Goal: Download file/media

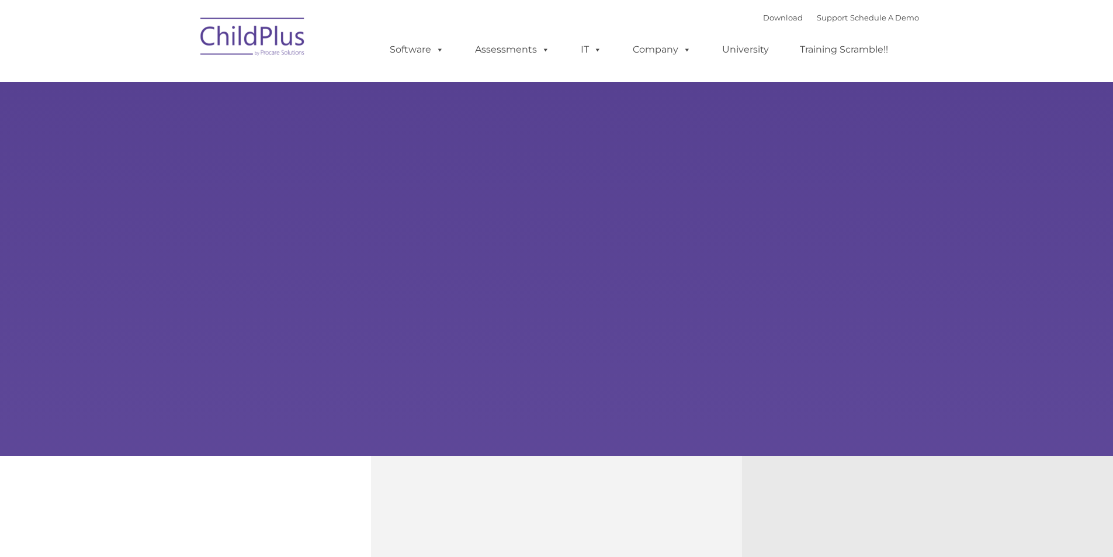
select select "MEDIUM"
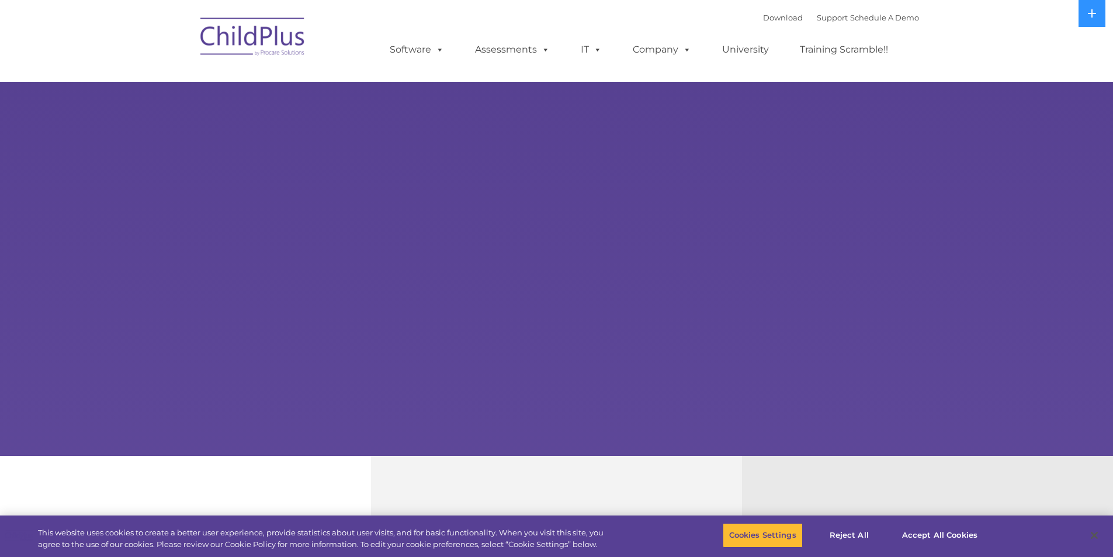
select select "MEDIUM"
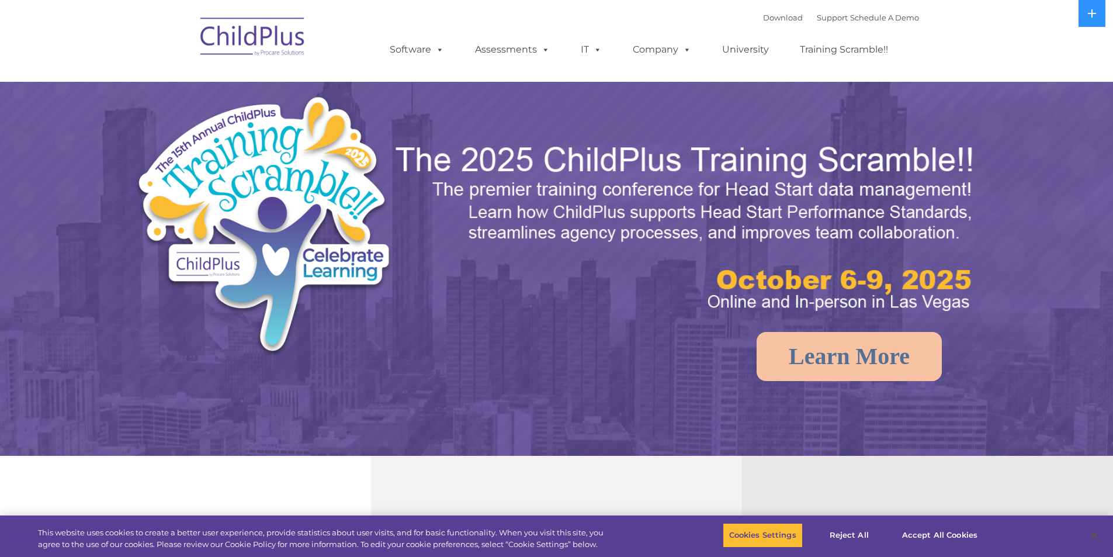
select select "MEDIUM"
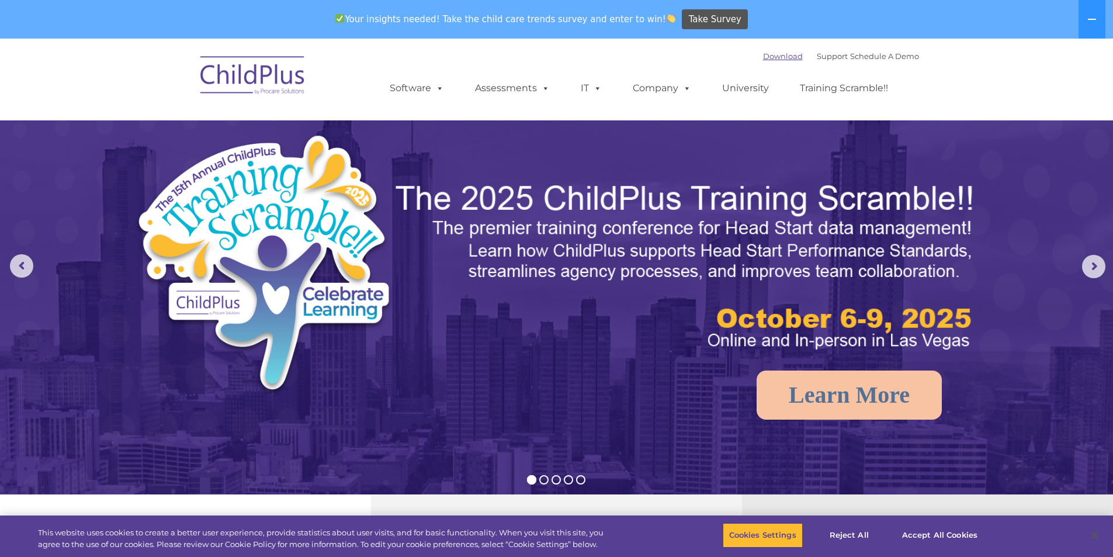
click at [763, 60] on link "Download" at bounding box center [783, 55] width 40 height 9
